Goal: Task Accomplishment & Management: Manage account settings

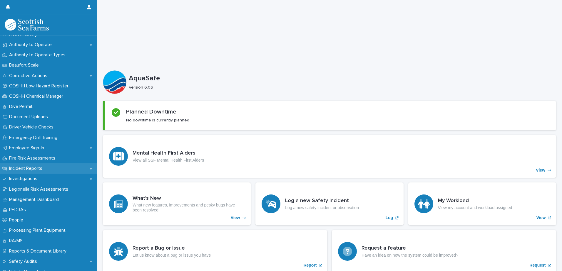
scroll to position [117, 0]
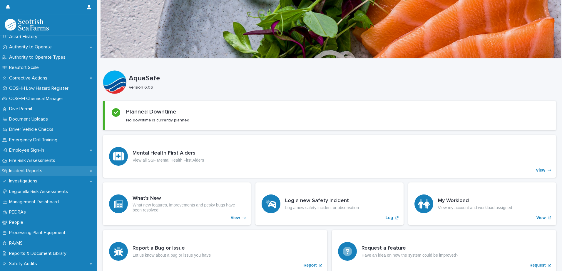
click at [89, 170] on div "Incident Reports" at bounding box center [48, 171] width 97 height 10
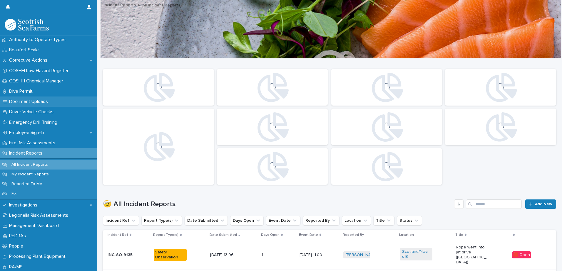
scroll to position [176, 0]
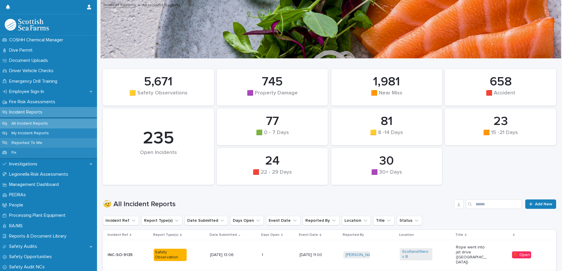
click at [35, 142] on p "Reported To Me" at bounding box center [27, 143] width 40 height 5
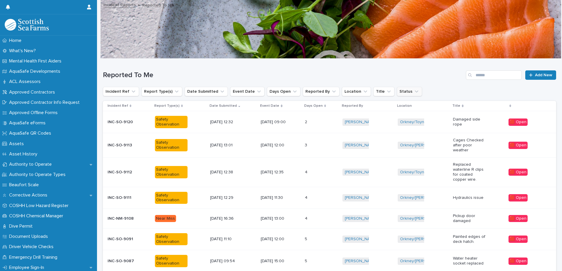
click at [406, 89] on button "Status" at bounding box center [409, 91] width 25 height 9
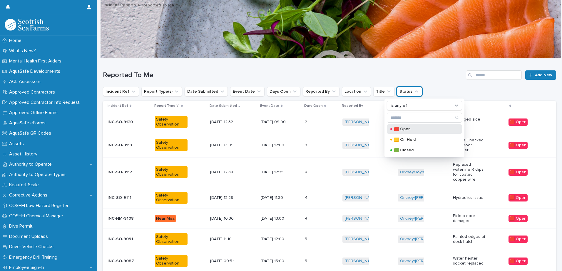
click at [409, 130] on p "🟥 Open" at bounding box center [423, 129] width 59 height 4
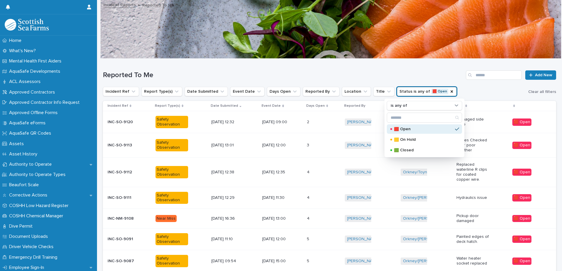
click at [457, 87] on div "Incident Ref Report Type(s) Date Submitted Event Date Days Open Reported By Loc…" at bounding box center [329, 91] width 453 height 9
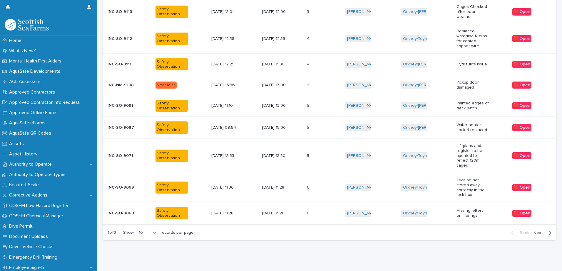
scroll to position [136, 0]
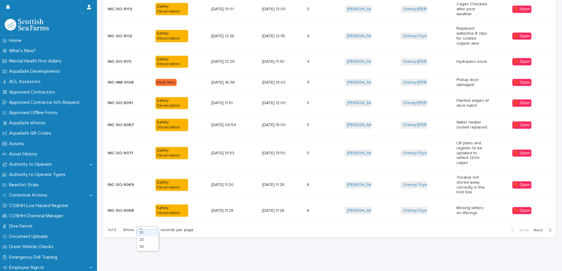
click at [155, 229] on div at bounding box center [154, 230] width 7 height 7
click at [148, 246] on div "30" at bounding box center [147, 247] width 21 height 7
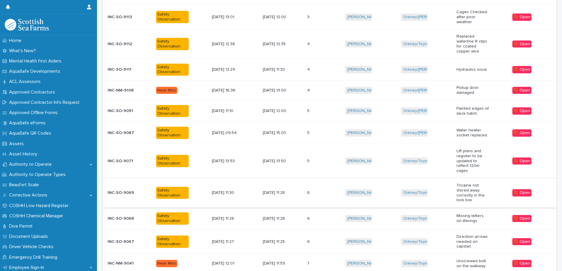
scroll to position [146, 0]
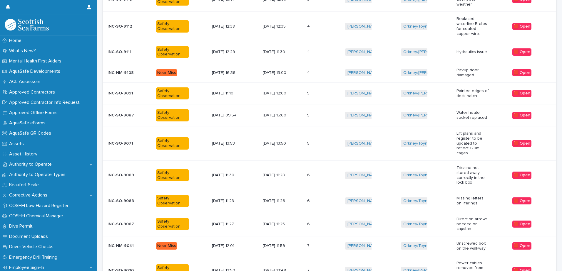
click at [334, 220] on div "6 6" at bounding box center [323, 225] width 33 height 10
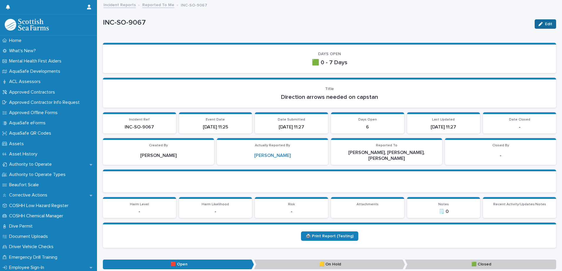
click at [535, 21] on button "Edit" at bounding box center [544, 23] width 21 height 9
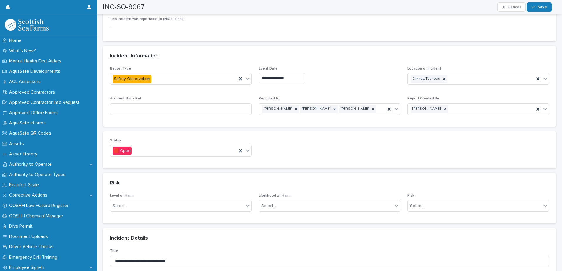
scroll to position [294, 0]
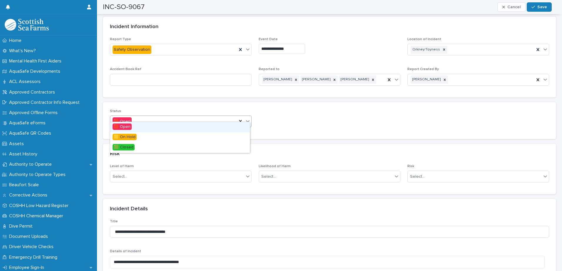
click at [247, 118] on icon at bounding box center [248, 121] width 6 height 6
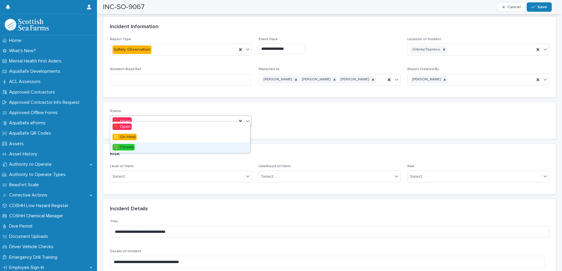
click at [149, 151] on div "🟩 Closed" at bounding box center [180, 148] width 140 height 10
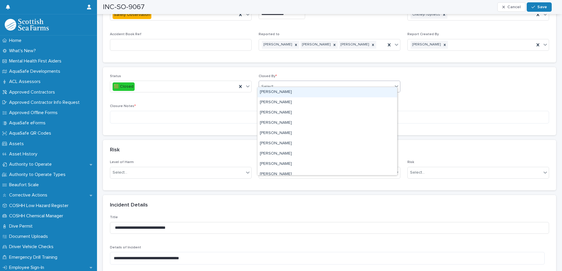
click at [321, 83] on div "Select..." at bounding box center [326, 87] width 134 height 10
type input "****"
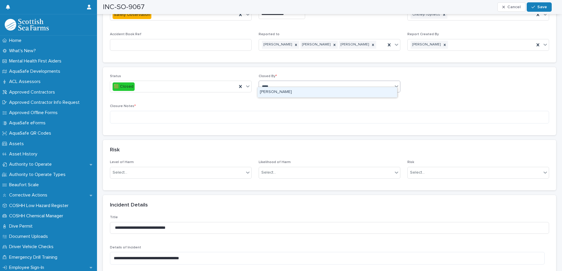
click at [288, 95] on div "[PERSON_NAME]" at bounding box center [327, 92] width 140 height 10
click at [251, 112] on textarea at bounding box center [329, 117] width 439 height 13
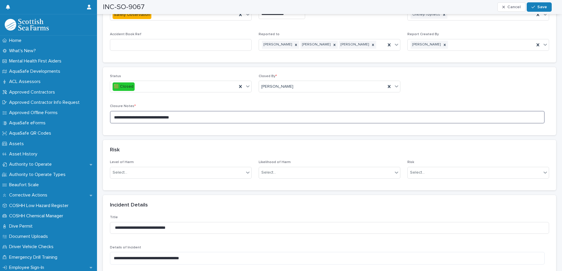
click at [208, 111] on textarea "**********" at bounding box center [327, 117] width 434 height 13
click at [146, 113] on textarea "**********" at bounding box center [327, 117] width 434 height 13
click at [192, 111] on textarea "**********" at bounding box center [327, 117] width 434 height 13
type textarea "**********"
click at [538, 6] on span "Save" at bounding box center [542, 7] width 10 height 4
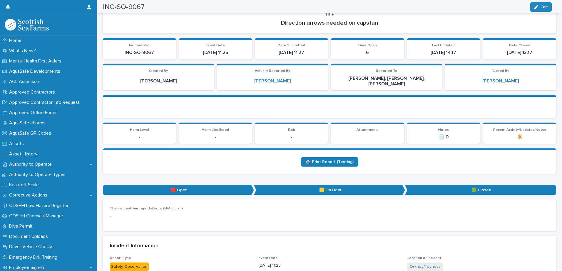
scroll to position [0, 0]
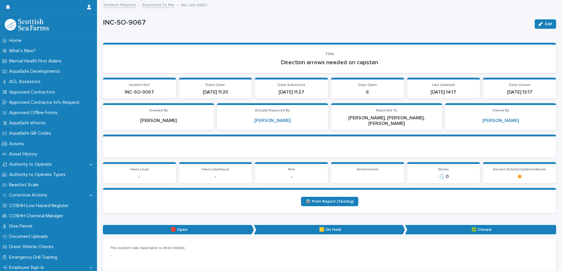
click at [164, 5] on link "Reported To Me" at bounding box center [158, 4] width 32 height 7
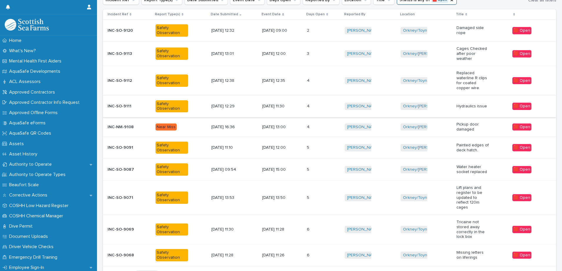
scroll to position [136, 0]
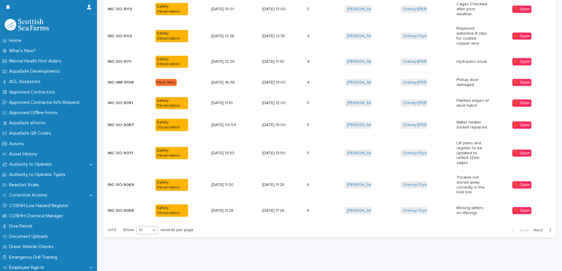
click at [155, 228] on icon at bounding box center [154, 230] width 6 height 6
click at [144, 246] on div "30" at bounding box center [147, 247] width 21 height 7
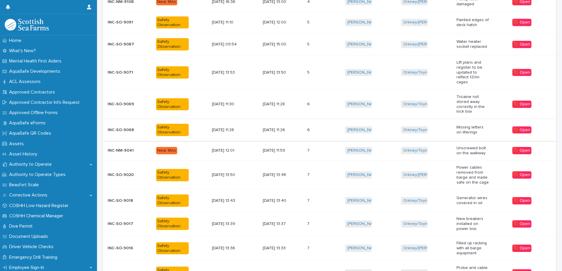
scroll to position [222, 0]
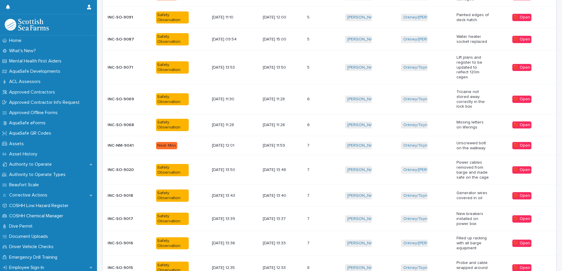
click at [316, 145] on div "7 7" at bounding box center [323, 146] width 33 height 10
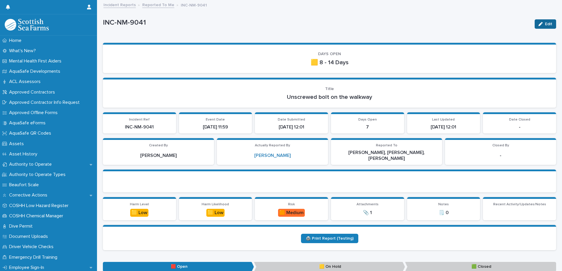
click at [538, 23] on icon "button" at bounding box center [540, 24] width 4 height 4
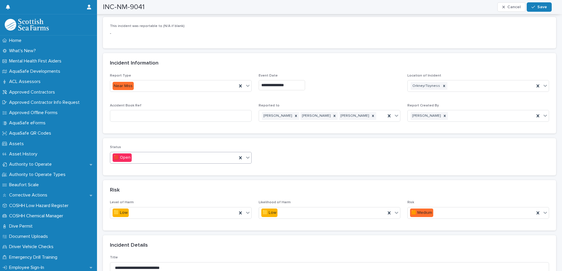
scroll to position [323, 0]
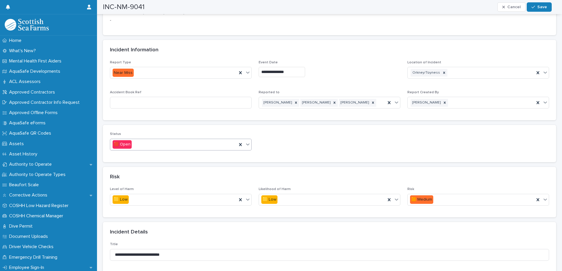
click at [249, 142] on icon at bounding box center [248, 145] width 6 height 6
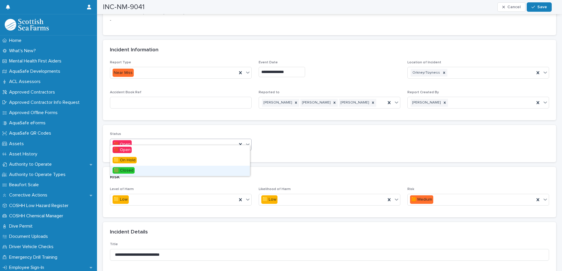
click at [130, 173] on span "🟩 Closed" at bounding box center [123, 170] width 22 height 6
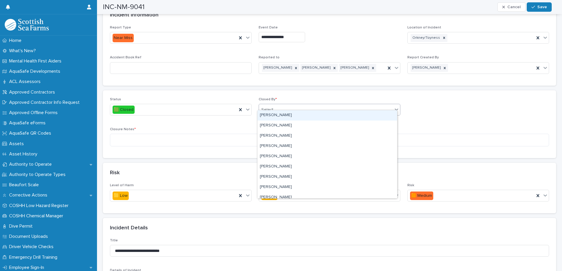
click at [276, 107] on div "Select..." at bounding box center [326, 110] width 134 height 10
type input "****"
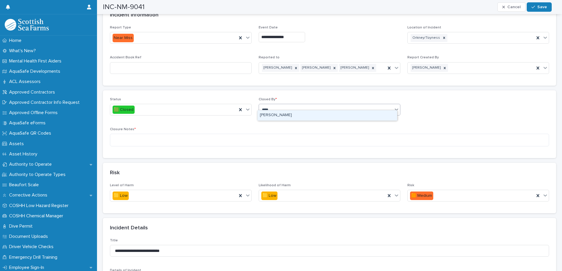
click at [273, 113] on div "[PERSON_NAME]" at bounding box center [327, 115] width 140 height 10
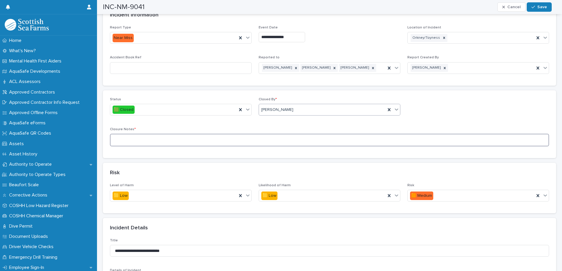
click at [180, 135] on textarea at bounding box center [329, 140] width 439 height 13
type textarea "**********"
click at [536, 4] on button "Save" at bounding box center [538, 6] width 25 height 9
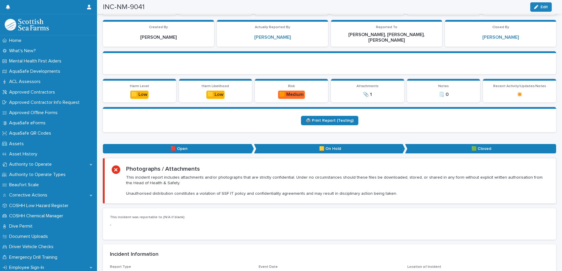
scroll to position [0, 0]
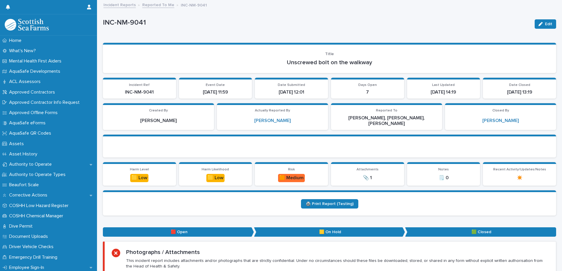
click at [159, 5] on link "Reported To Me" at bounding box center [158, 4] width 32 height 7
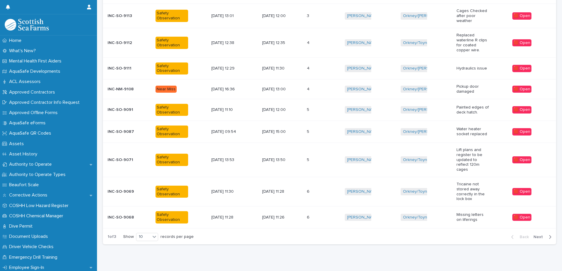
scroll to position [136, 0]
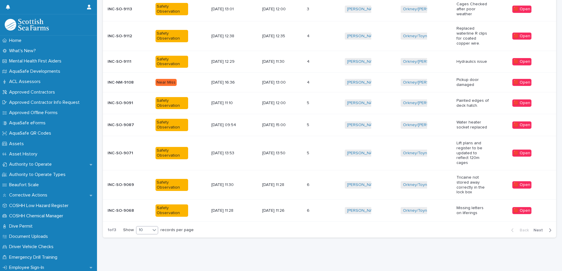
click at [154, 229] on icon at bounding box center [154, 230] width 4 height 2
click at [148, 246] on div "30" at bounding box center [147, 247] width 21 height 7
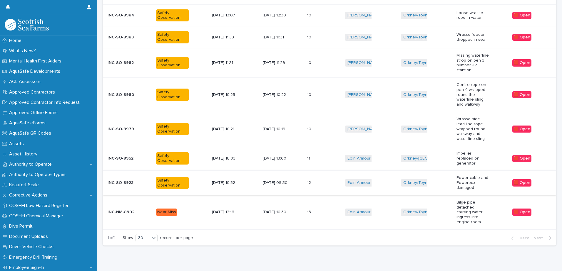
scroll to position [523, 0]
click at [209, 140] on td "[DATE] 10:21" at bounding box center [234, 129] width 51 height 34
